Goal: Transaction & Acquisition: Purchase product/service

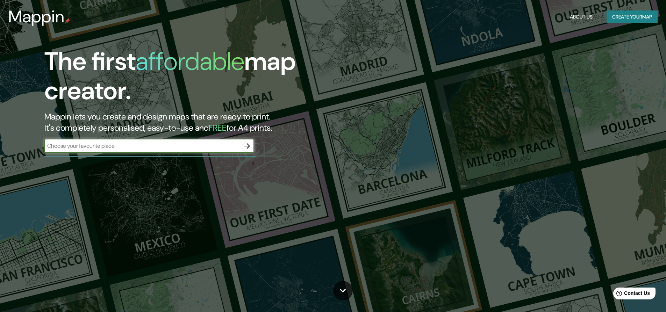
click at [132, 143] on input "text" at bounding box center [142, 146] width 196 height 8
type input "[GEOGRAPHIC_DATA]"
click at [248, 144] on icon "button" at bounding box center [247, 146] width 8 height 8
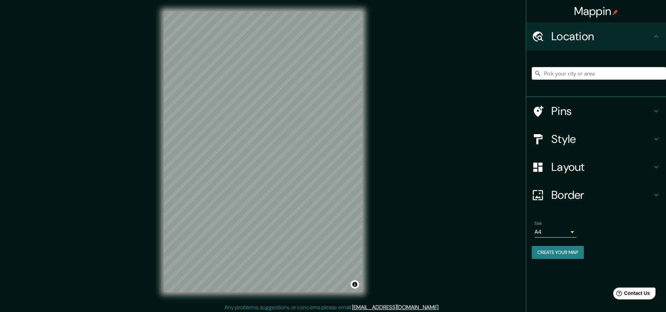
click at [560, 72] on input "Pick your city or area" at bounding box center [599, 73] width 134 height 13
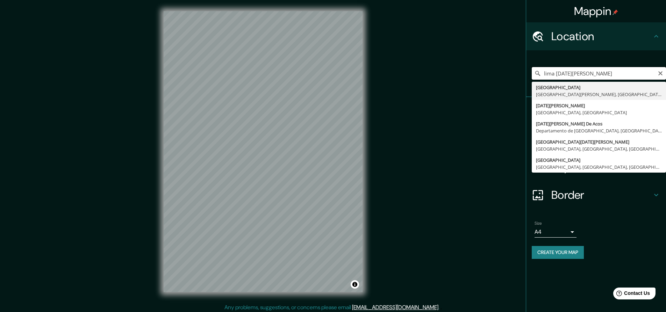
drag, startPoint x: 593, startPoint y: 71, endPoint x: 566, endPoint y: 74, distance: 27.4
click at [566, 74] on input "lima [DATE][PERSON_NAME]" at bounding box center [599, 73] width 134 height 13
type input "[GEOGRAPHIC_DATA][PERSON_NAME], [GEOGRAPHIC_DATA], [GEOGRAPHIC_DATA], [GEOGRAPH…"
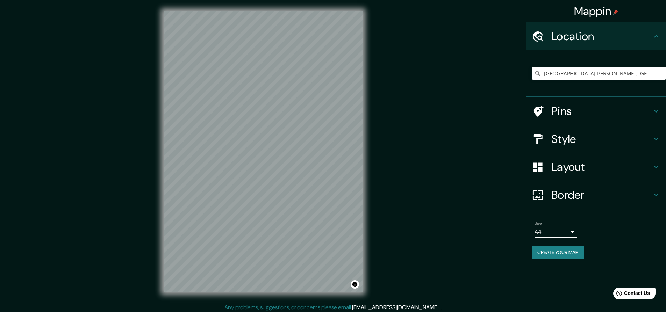
click at [551, 82] on div "[GEOGRAPHIC_DATA][PERSON_NAME], [GEOGRAPHIC_DATA], [GEOGRAPHIC_DATA], [GEOGRAPH…" at bounding box center [599, 73] width 134 height 35
click at [556, 68] on input "[GEOGRAPHIC_DATA][PERSON_NAME], [GEOGRAPHIC_DATA], [GEOGRAPHIC_DATA], [GEOGRAPH…" at bounding box center [599, 73] width 134 height 13
click at [659, 74] on icon "Clear" at bounding box center [661, 74] width 6 height 6
paste input "[STREET_ADDRESS]"
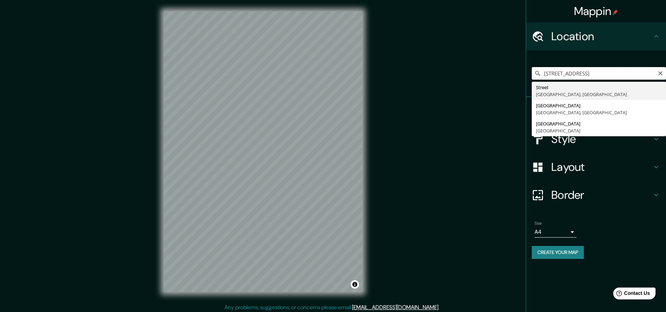
type input "Street, [GEOGRAPHIC_DATA], [GEOGRAPHIC_DATA]"
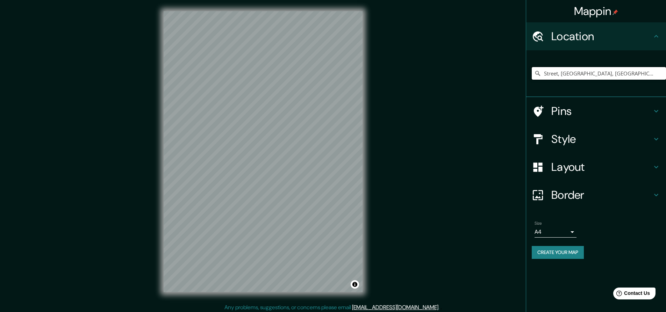
drag, startPoint x: 646, startPoint y: 74, endPoint x: 531, endPoint y: 82, distance: 116.0
click at [531, 82] on div "Street, [GEOGRAPHIC_DATA], [GEOGRAPHIC_DATA], [GEOGRAPHIC_DATA][PERSON_NAME][GE…" at bounding box center [596, 73] width 140 height 47
paste input "[STREET_ADDRESS]"
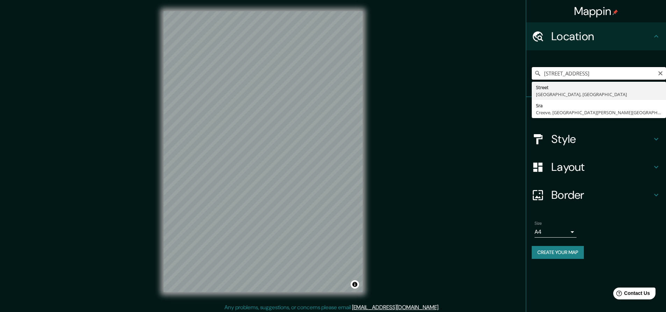
drag, startPoint x: 580, startPoint y: 73, endPoint x: 553, endPoint y: 73, distance: 26.9
click at [553, 73] on input "[STREET_ADDRESS]" at bounding box center [599, 73] width 134 height 13
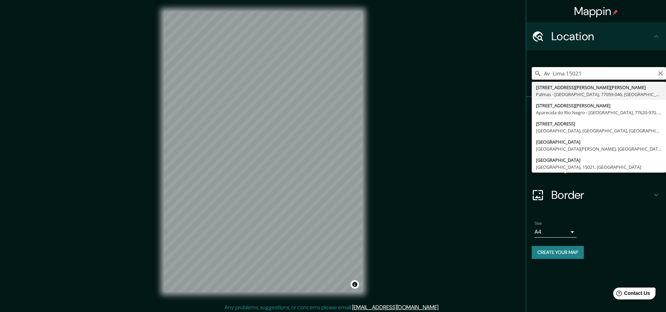
type input "Av Lima 15021"
click at [659, 73] on icon "Clear" at bounding box center [661, 74] width 6 height 6
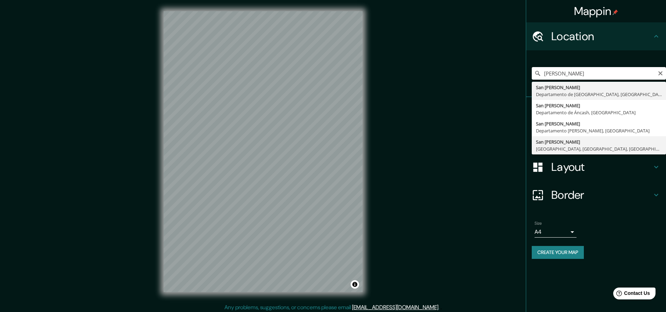
type input "[GEOGRAPHIC_DATA][PERSON_NAME], [GEOGRAPHIC_DATA], [GEOGRAPHIC_DATA], [GEOGRAPH…"
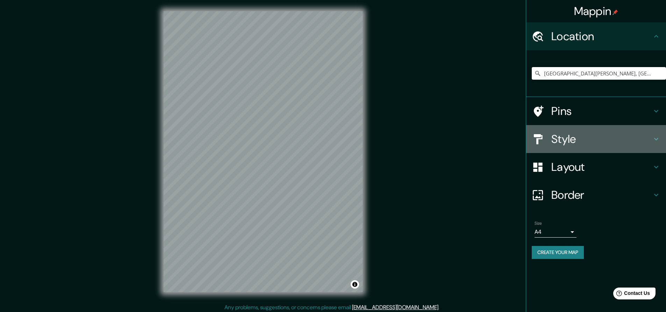
click at [643, 139] on h4 "Style" at bounding box center [601, 139] width 101 height 14
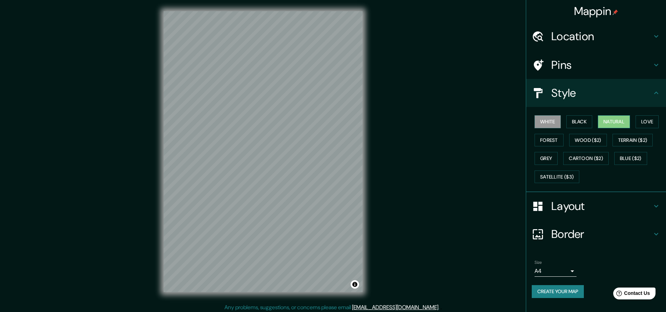
click at [617, 123] on button "Natural" at bounding box center [614, 121] width 32 height 13
click at [646, 122] on button "Love" at bounding box center [647, 121] width 23 height 13
click at [549, 142] on button "Forest" at bounding box center [549, 140] width 29 height 13
click at [587, 141] on button "Wood ($2)" at bounding box center [588, 140] width 38 height 13
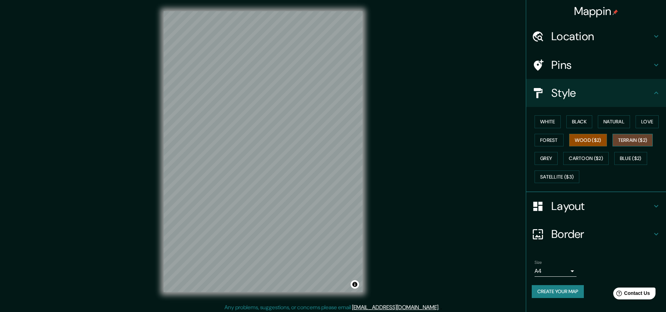
click at [631, 141] on button "Terrain ($2)" at bounding box center [632, 140] width 41 height 13
click at [551, 158] on button "Grey" at bounding box center [546, 158] width 23 height 13
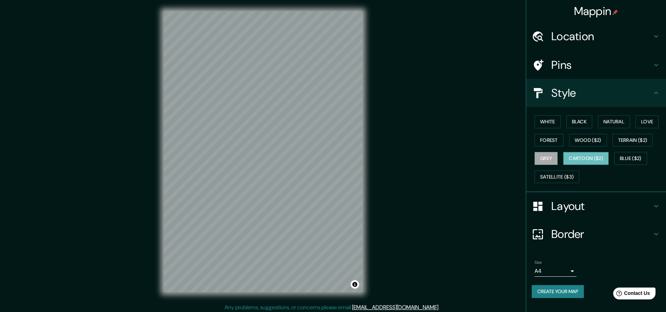
click at [588, 160] on button "Cartoon ($2)" at bounding box center [585, 158] width 45 height 13
click at [627, 159] on button "Blue ($2)" at bounding box center [630, 158] width 33 height 13
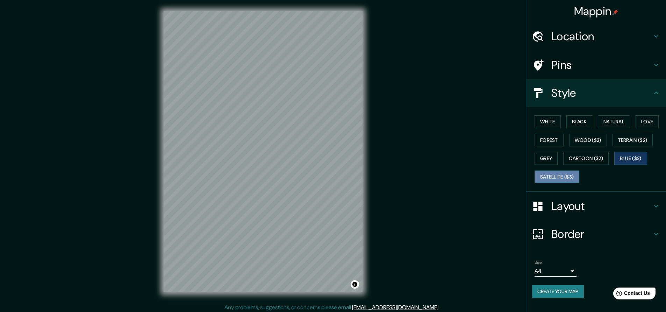
click at [561, 180] on button "Satellite ($3)" at bounding box center [557, 177] width 45 height 13
click at [582, 161] on button "Cartoon ($2)" at bounding box center [585, 158] width 45 height 13
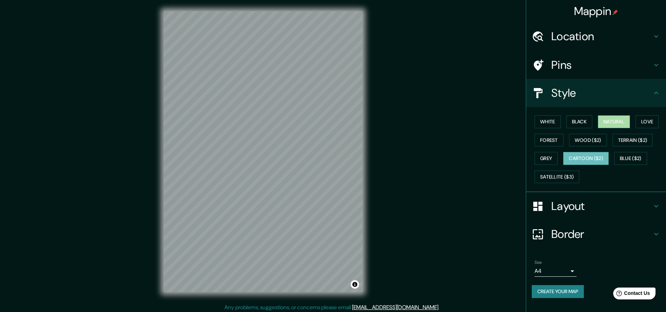
click at [616, 122] on button "Natural" at bounding box center [614, 121] width 32 height 13
click at [586, 122] on button "Black" at bounding box center [579, 121] width 26 height 13
click at [555, 122] on button "White" at bounding box center [548, 121] width 26 height 13
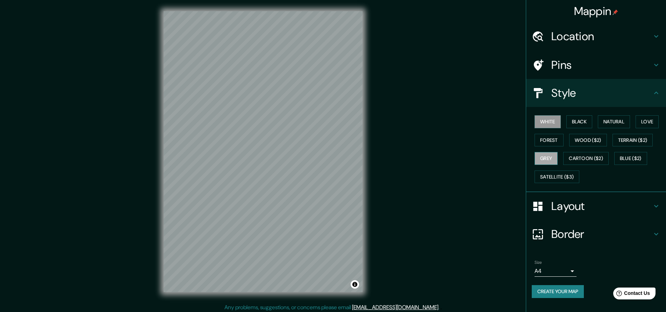
click at [548, 156] on button "Grey" at bounding box center [546, 158] width 23 height 13
click at [542, 119] on button "White" at bounding box center [548, 121] width 26 height 13
click at [658, 92] on icon at bounding box center [656, 93] width 8 height 8
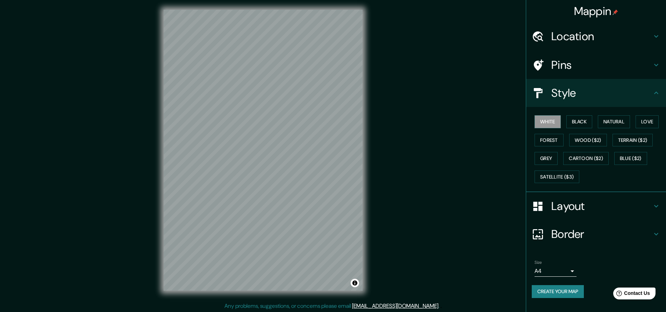
scroll to position [2, 0]
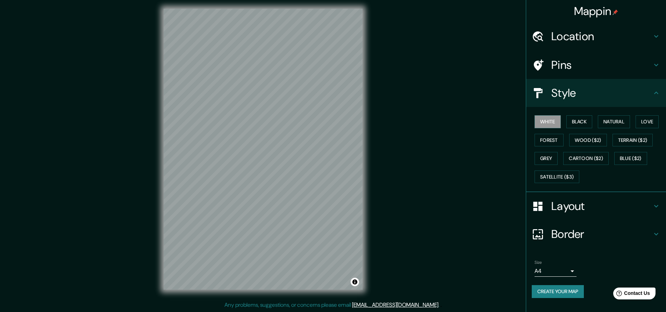
click at [658, 232] on icon at bounding box center [656, 234] width 8 height 8
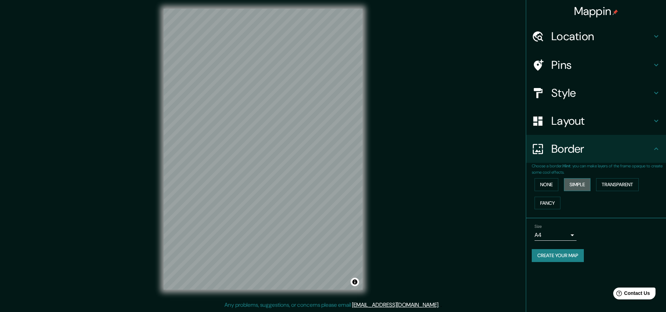
click at [583, 182] on button "Simple" at bounding box center [577, 184] width 27 height 13
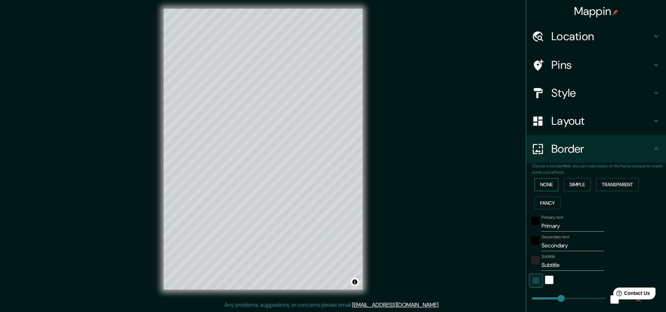
click at [545, 183] on button "None" at bounding box center [547, 184] width 24 height 13
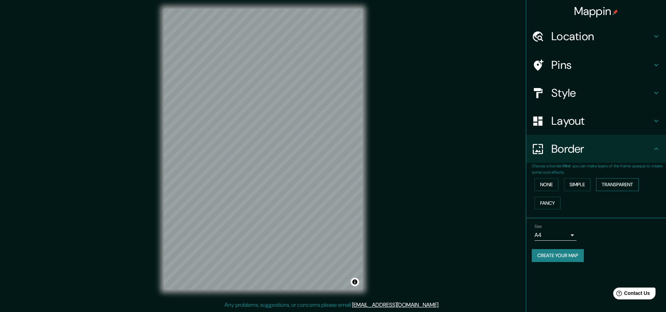
click at [622, 184] on button "Transparent" at bounding box center [617, 184] width 43 height 13
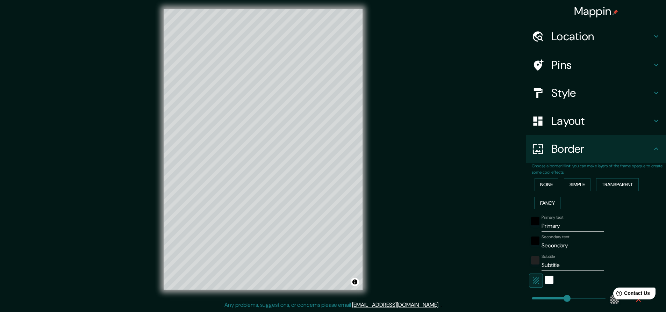
click at [544, 204] on button "Fancy" at bounding box center [548, 203] width 26 height 13
click at [545, 185] on button "None" at bounding box center [547, 184] width 24 height 13
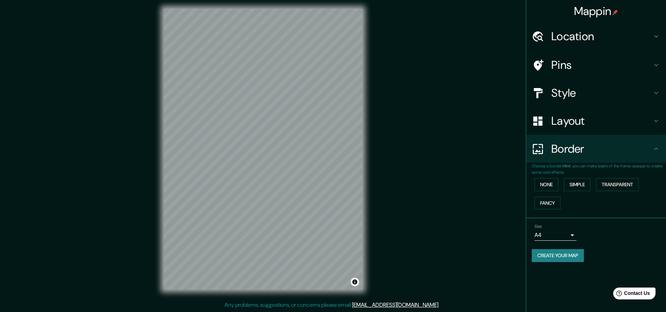
click at [574, 233] on body "Mappin Location [GEOGRAPHIC_DATA][PERSON_NAME], [GEOGRAPHIC_DATA], [GEOGRAPHIC_…" at bounding box center [333, 154] width 666 height 312
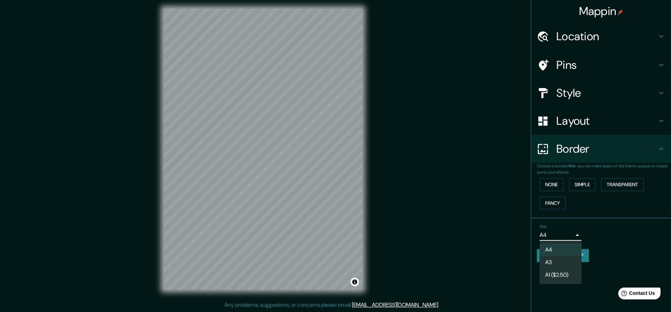
click at [574, 233] on div at bounding box center [335, 156] width 671 height 312
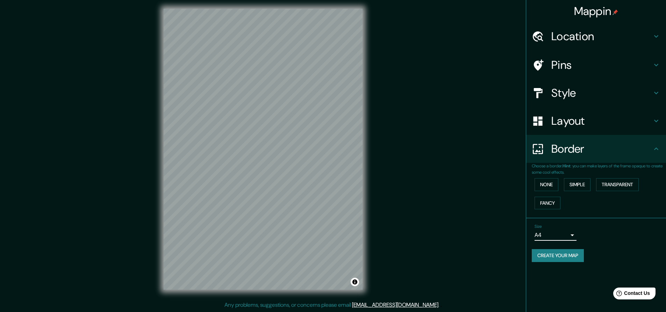
click at [579, 123] on h4 "Layout" at bounding box center [601, 121] width 101 height 14
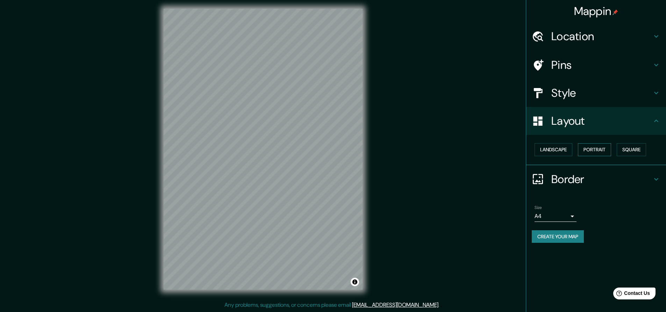
click at [603, 150] on button "Portrait" at bounding box center [594, 149] width 33 height 13
click at [558, 150] on button "Landscape" at bounding box center [554, 149] width 38 height 13
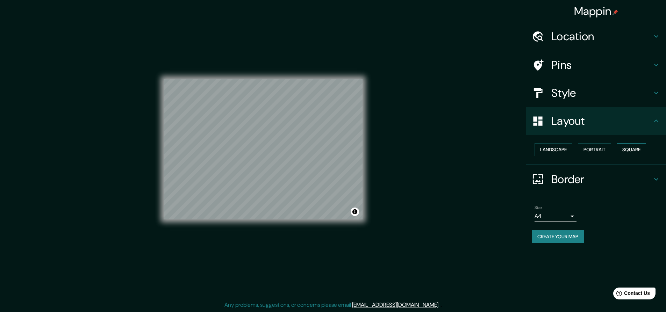
click at [629, 150] on button "Square" at bounding box center [631, 149] width 29 height 13
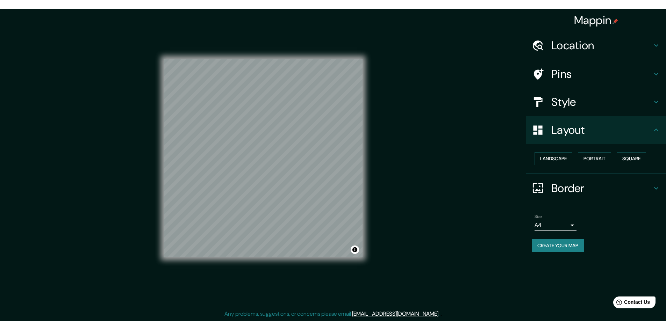
scroll to position [1, 0]
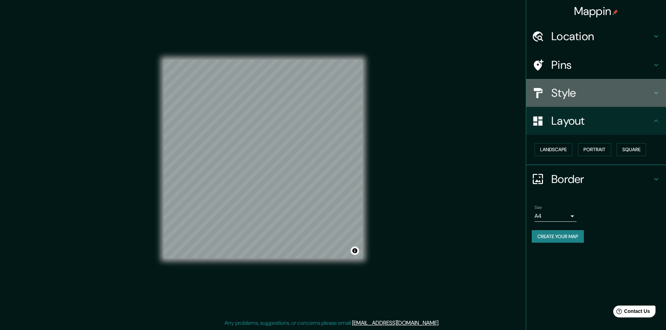
click at [595, 80] on div "Style" at bounding box center [596, 93] width 140 height 28
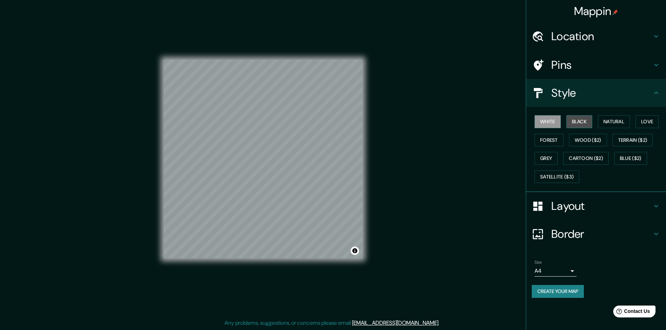
click at [580, 122] on button "Black" at bounding box center [579, 121] width 26 height 13
click at [624, 122] on button "Natural" at bounding box center [614, 121] width 32 height 13
click at [648, 124] on button "Love" at bounding box center [647, 121] width 23 height 13
click at [548, 140] on button "Forest" at bounding box center [549, 140] width 29 height 13
click at [579, 142] on button "Wood ($2)" at bounding box center [588, 140] width 38 height 13
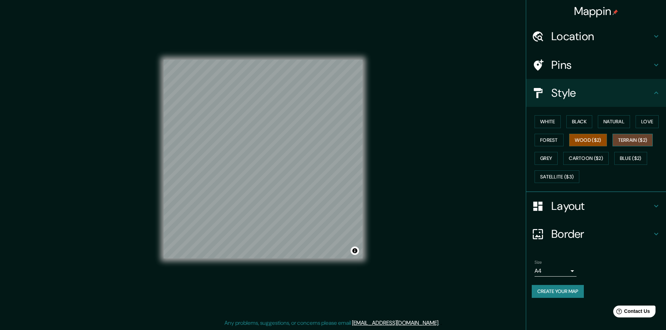
click at [622, 142] on button "Terrain ($2)" at bounding box center [632, 140] width 41 height 13
click at [553, 157] on button "Grey" at bounding box center [546, 158] width 23 height 13
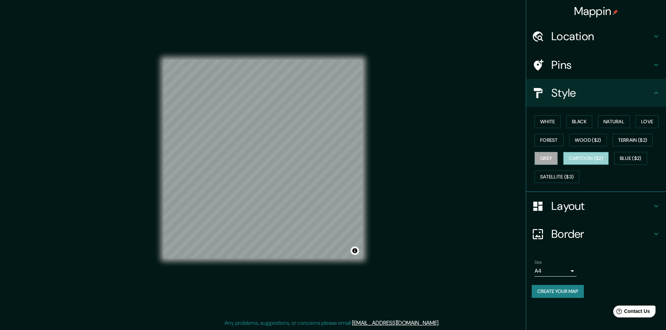
click at [581, 158] on button "Cartoon ($2)" at bounding box center [585, 158] width 45 height 13
click at [621, 160] on button "Blue ($2)" at bounding box center [630, 158] width 33 height 13
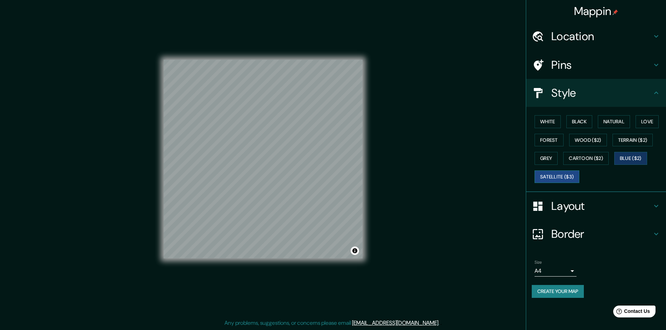
click at [548, 175] on button "Satellite ($3)" at bounding box center [557, 177] width 45 height 13
click at [575, 118] on button "Black" at bounding box center [579, 121] width 26 height 13
click at [545, 123] on button "White" at bounding box center [548, 121] width 26 height 13
click at [604, 124] on button "Natural" at bounding box center [614, 121] width 32 height 13
